Goal: Ask a question: Seek information or help from site administrators or community

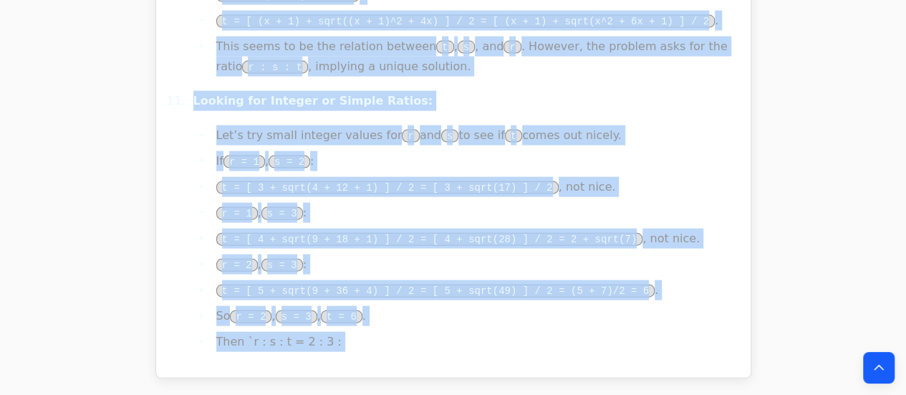
scroll to position [23218, 0]
click at [879, 369] on icon "Back to top" at bounding box center [879, 367] width 14 height 14
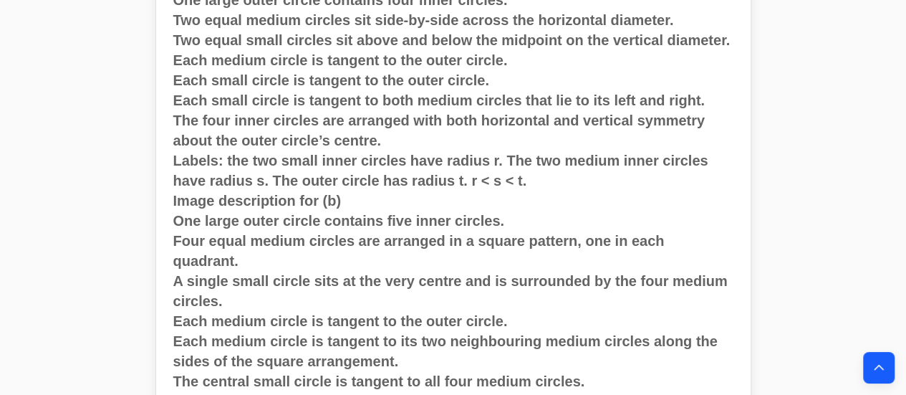
scroll to position [552, 0]
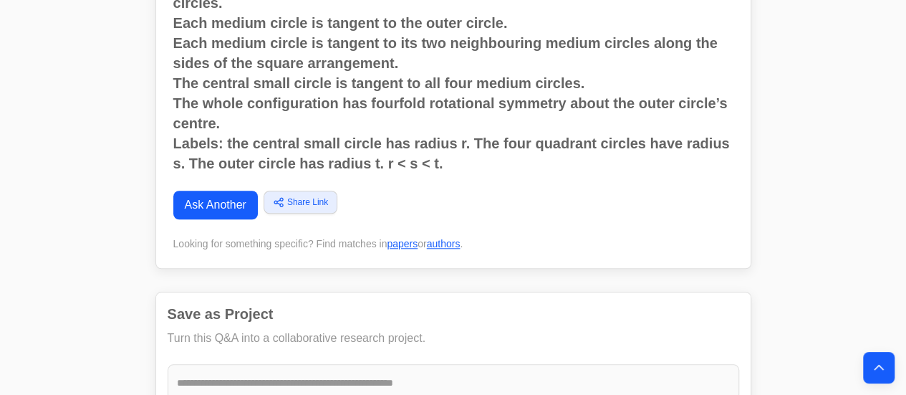
click at [211, 191] on link "Ask Another" at bounding box center [215, 205] width 85 height 29
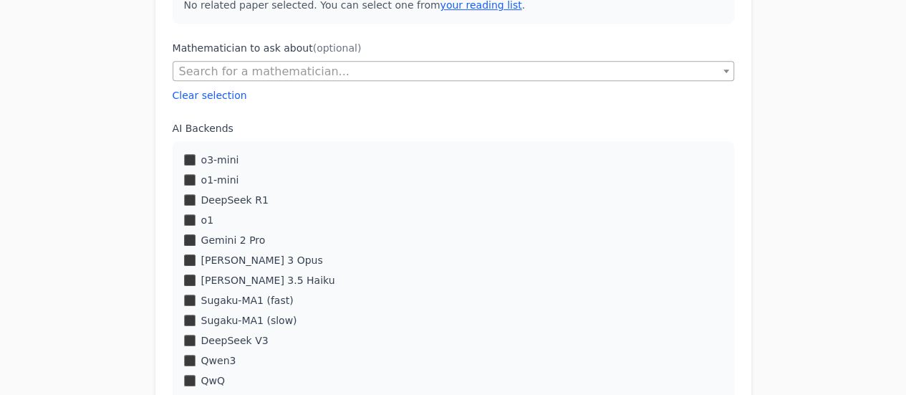
scroll to position [371, 0]
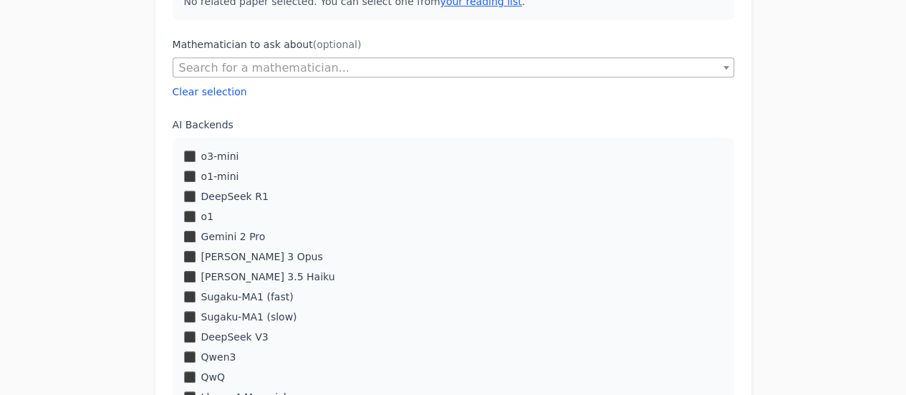
click at [188, 169] on div "o1-mini" at bounding box center [453, 176] width 539 height 14
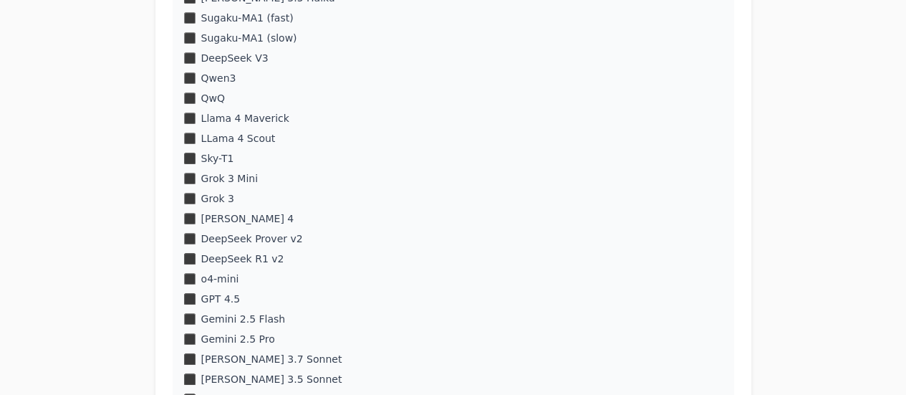
scroll to position [650, 0]
click at [195, 283] on div "o4-mini" at bounding box center [453, 278] width 539 height 14
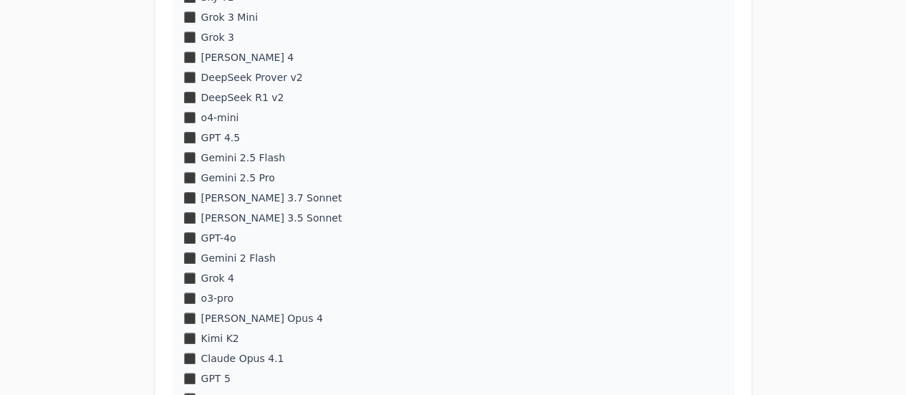
scroll to position [819, 0]
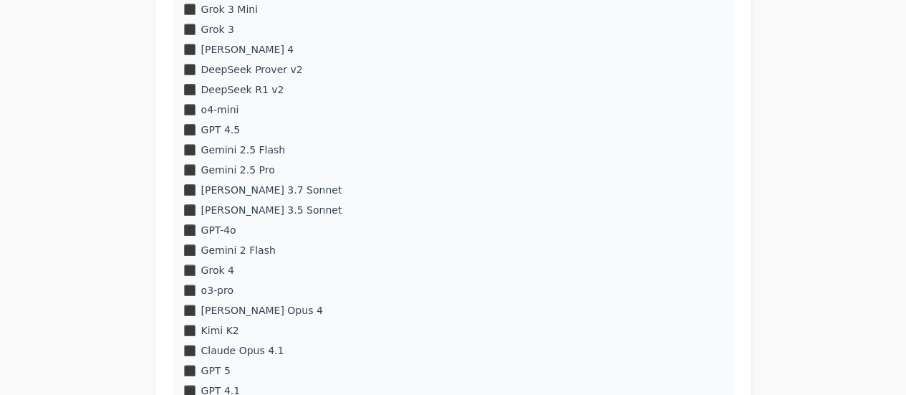
click at [185, 296] on div "o3-pro" at bounding box center [453, 290] width 539 height 14
click at [188, 296] on div "o3-pro" at bounding box center [453, 290] width 539 height 14
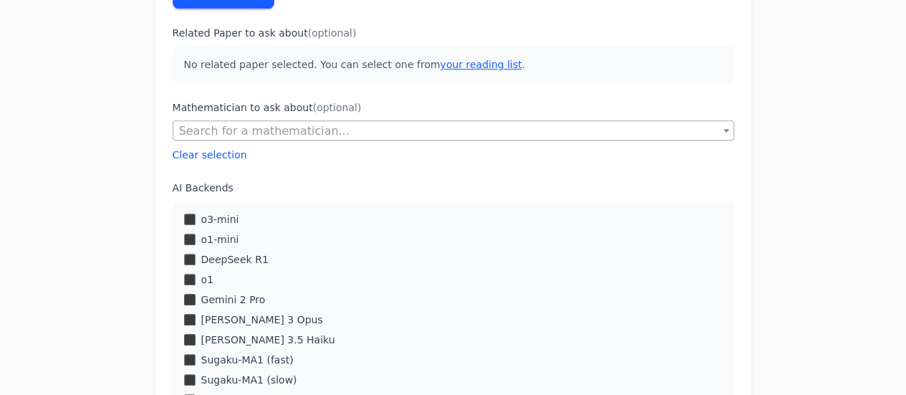
scroll to position [0, 0]
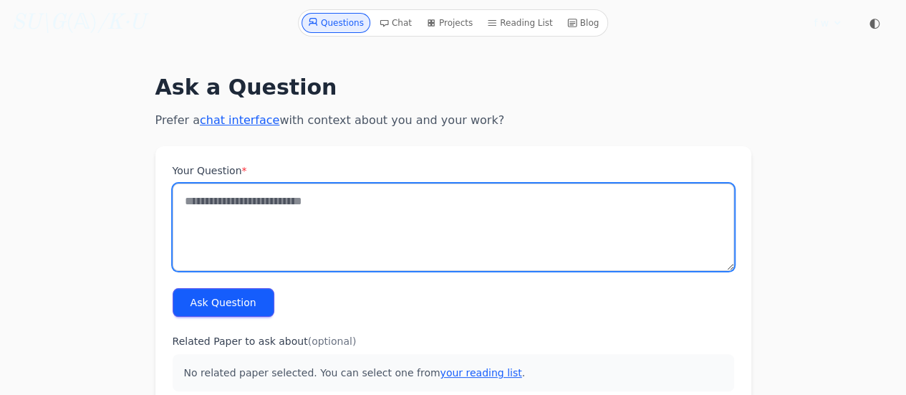
click at [231, 221] on textarea "Your Question *" at bounding box center [453, 226] width 561 height 87
paste textarea "**********"
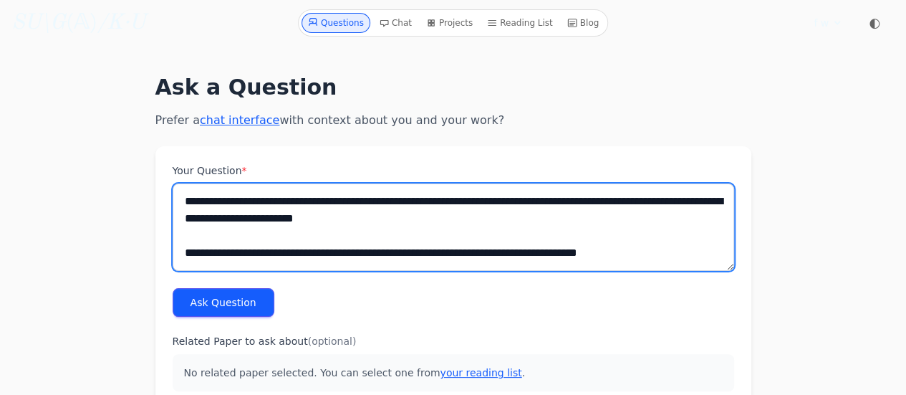
scroll to position [7, 0]
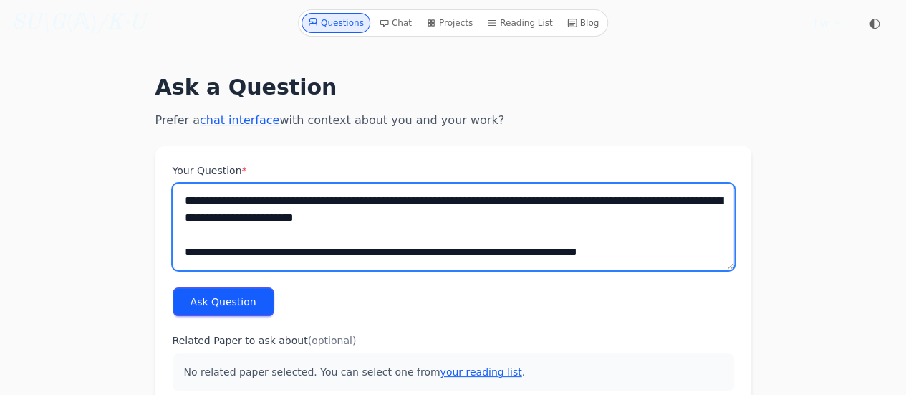
type textarea "**********"
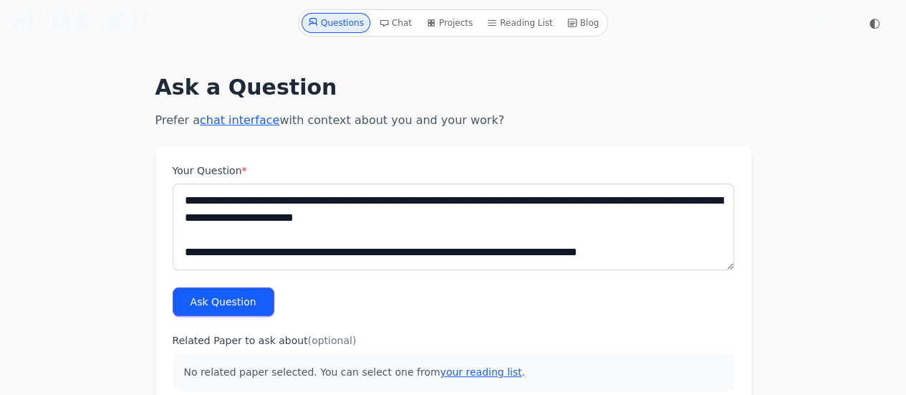
click at [211, 296] on button "Ask Question" at bounding box center [224, 301] width 102 height 29
